Goal: Navigation & Orientation: Understand site structure

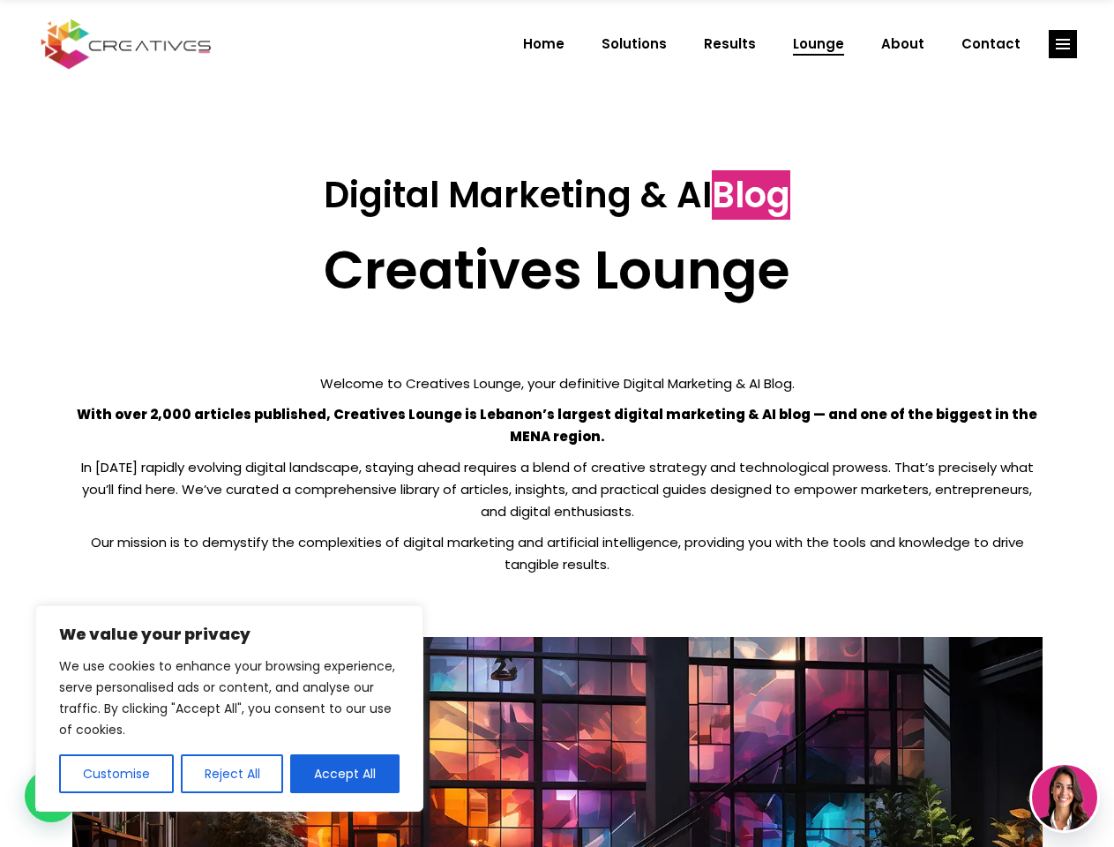
click at [557, 423] on p "With over 2,000 articles published, Creatives Lounge is Lebanon’s largest digit…" at bounding box center [557, 425] width 970 height 44
click at [116, 774] on button "Customise" at bounding box center [116, 773] width 115 height 39
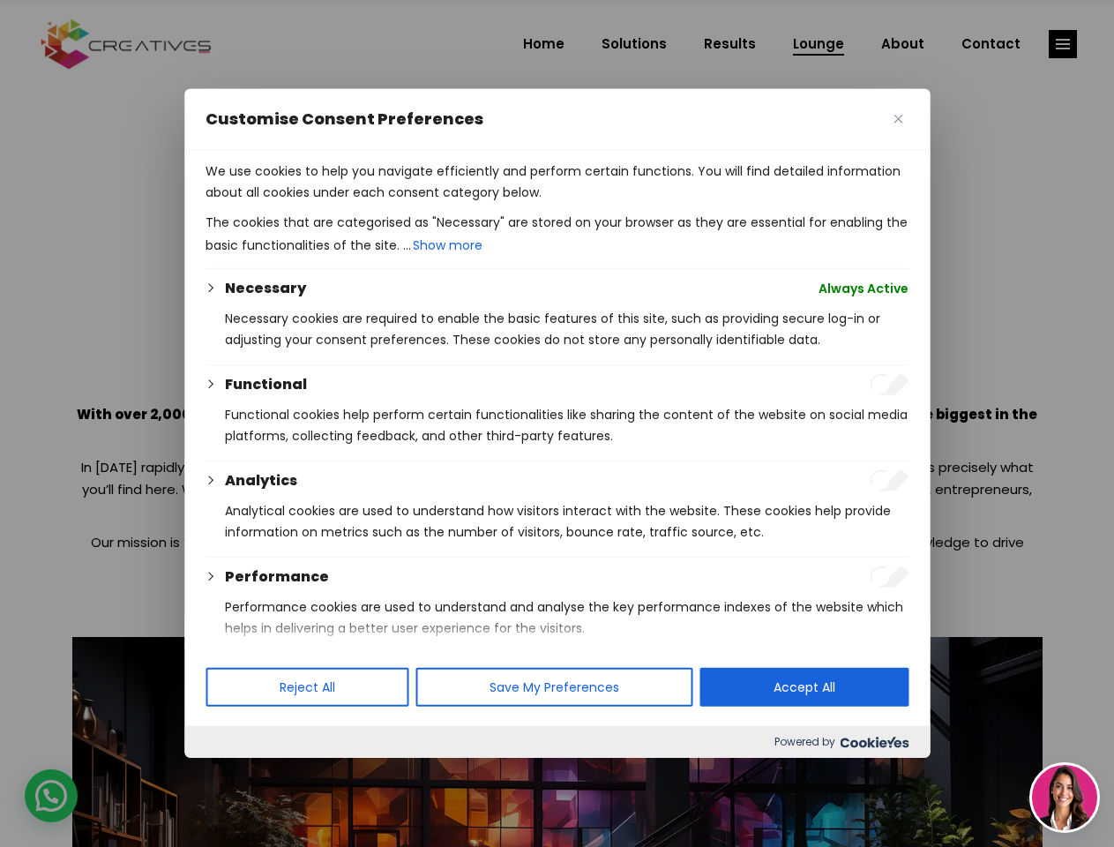
click at [231, 774] on div at bounding box center [557, 423] width 1114 height 847
click at [345, 203] on p "We use cookies to help you navigate efficiently and perform certain functions. …" at bounding box center [557, 182] width 703 height 42
click at [1063, 44] on div at bounding box center [557, 423] width 1114 height 847
click at [1065, 797] on img at bounding box center [1064, 797] width 65 height 65
